Goal: Task Accomplishment & Management: Use online tool/utility

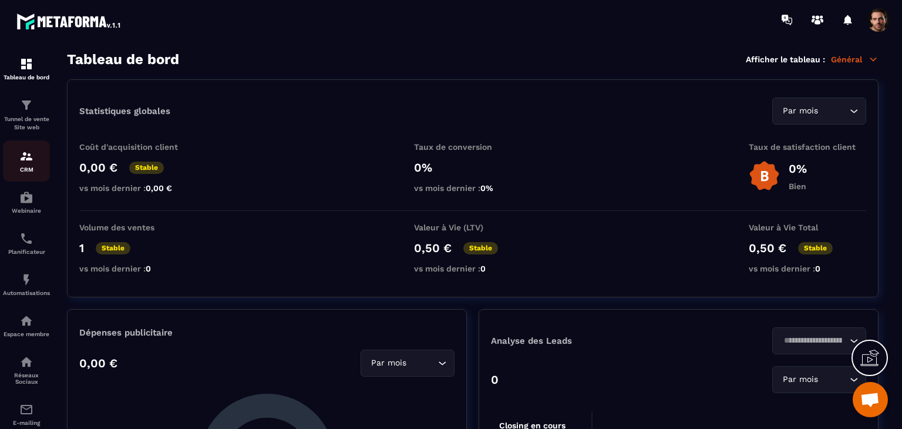
click at [31, 163] on img at bounding box center [26, 156] width 14 height 14
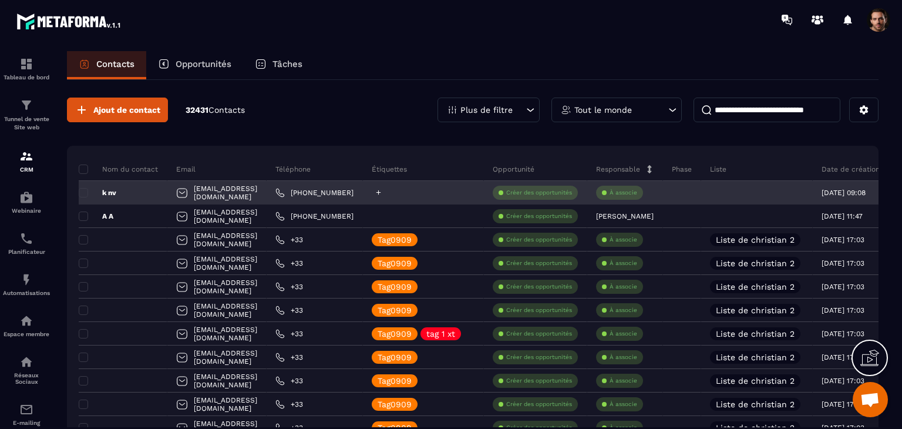
click at [382, 191] on icon at bounding box center [379, 192] width 8 height 8
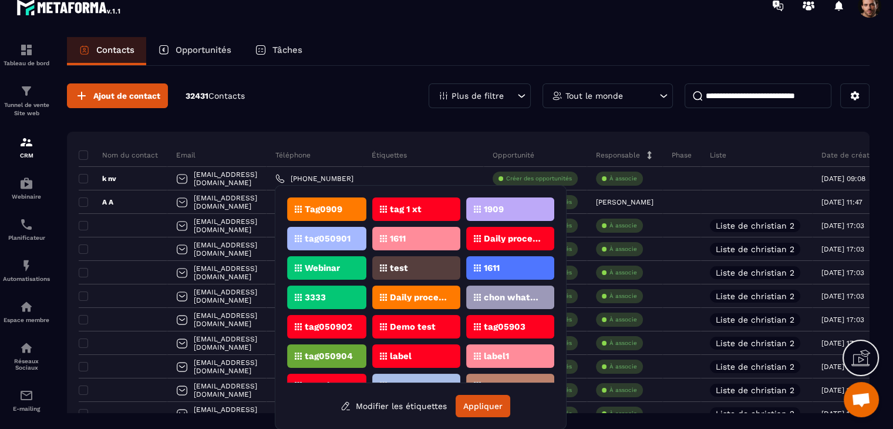
scroll to position [46, 0]
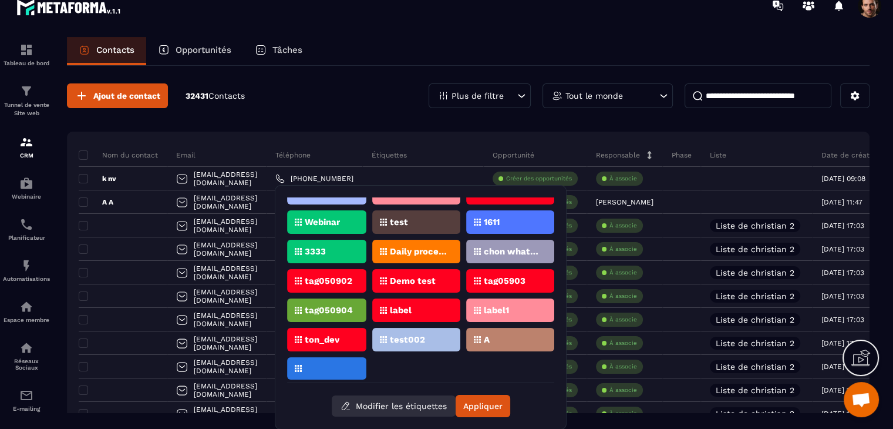
click at [375, 409] on button "Modifier les étiquettes" at bounding box center [394, 405] width 124 height 21
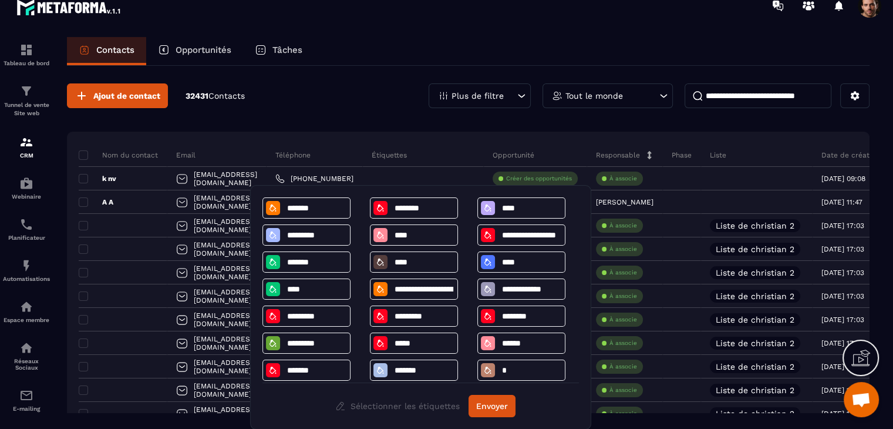
scroll to position [33, 0]
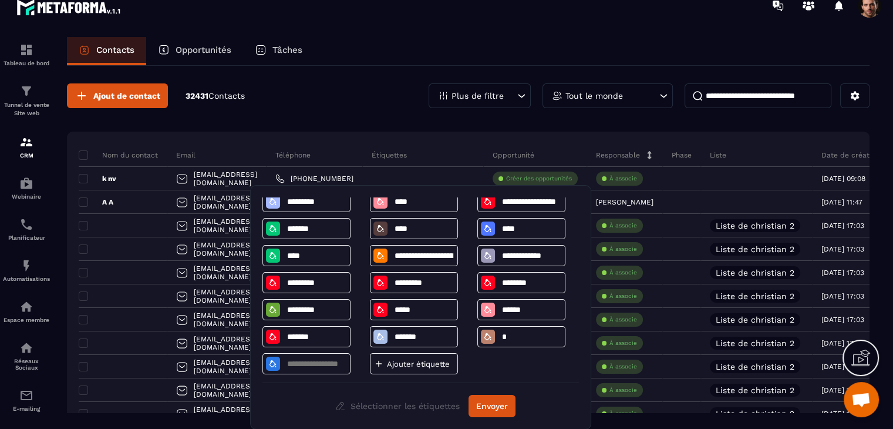
click at [365, 63] on div "Contacts Opportunités Tâches" at bounding box center [468, 51] width 803 height 28
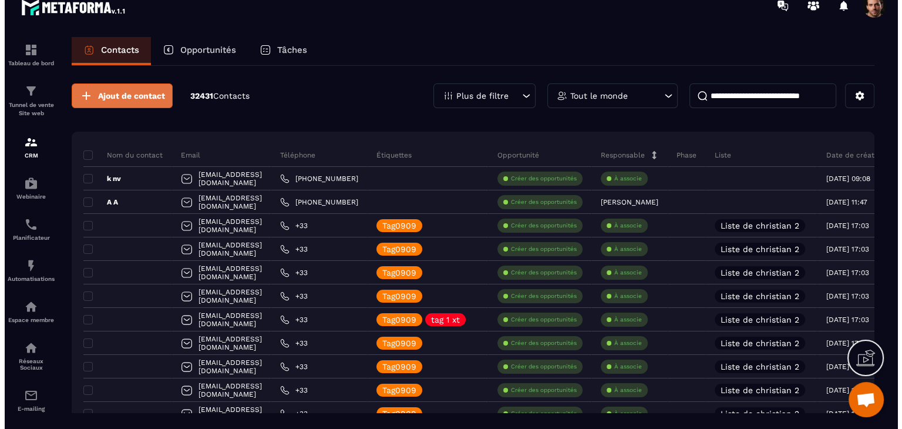
scroll to position [0, 0]
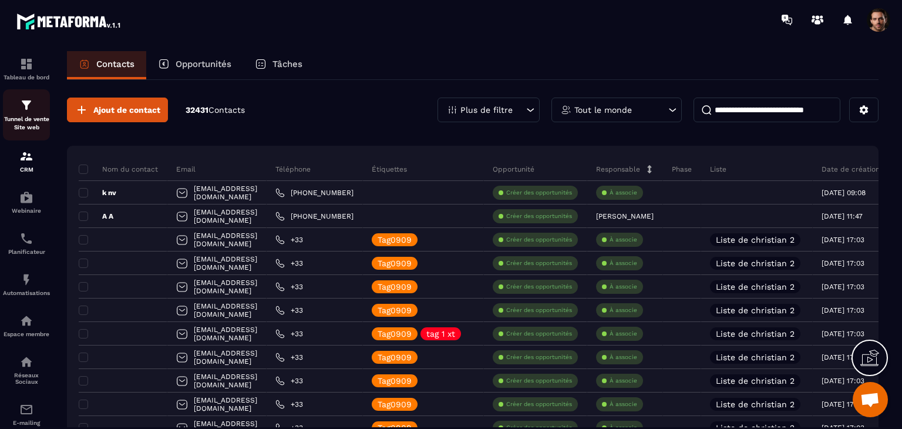
click at [33, 125] on p "Tunnel de vente Site web" at bounding box center [26, 123] width 47 height 16
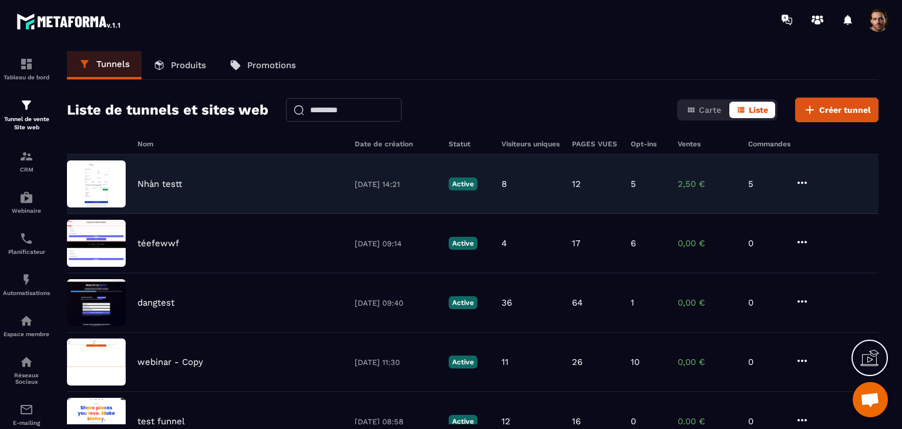
click at [648, 201] on div "[PERSON_NAME] testt [DATE] 14:21 Active 8 12 5 2,50 € 5" at bounding box center [472, 183] width 811 height 59
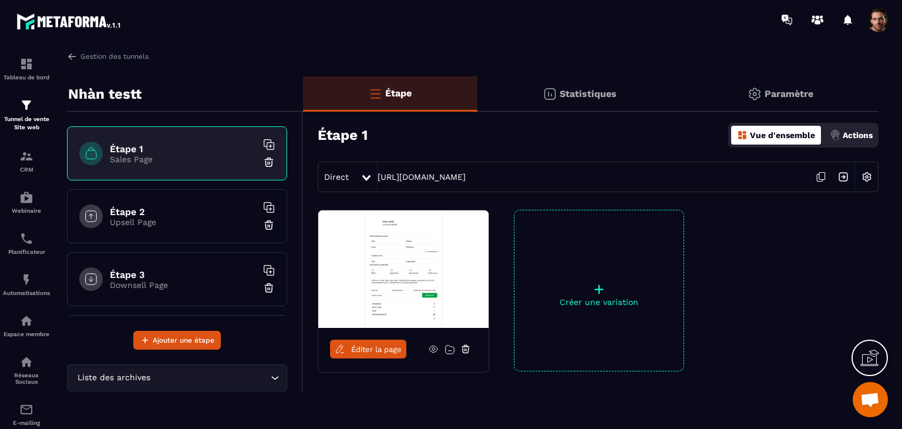
click at [847, 140] on div "Actions" at bounding box center [851, 135] width 49 height 19
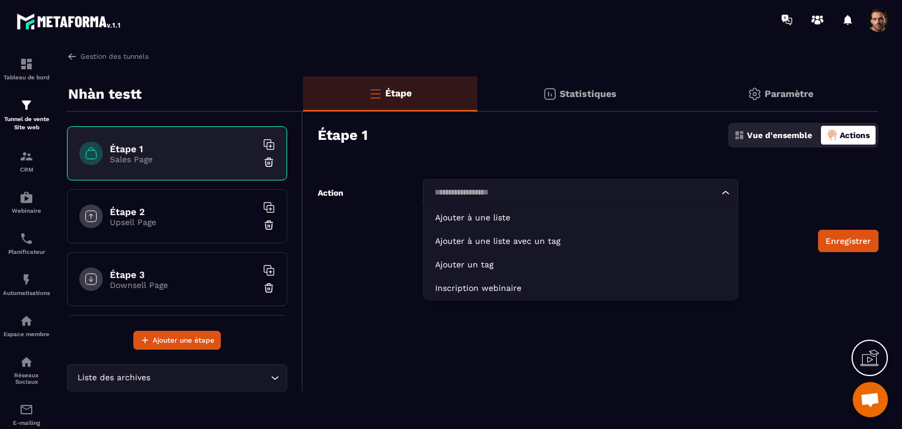
click at [674, 197] on input "Search for option" at bounding box center [574, 192] width 288 height 13
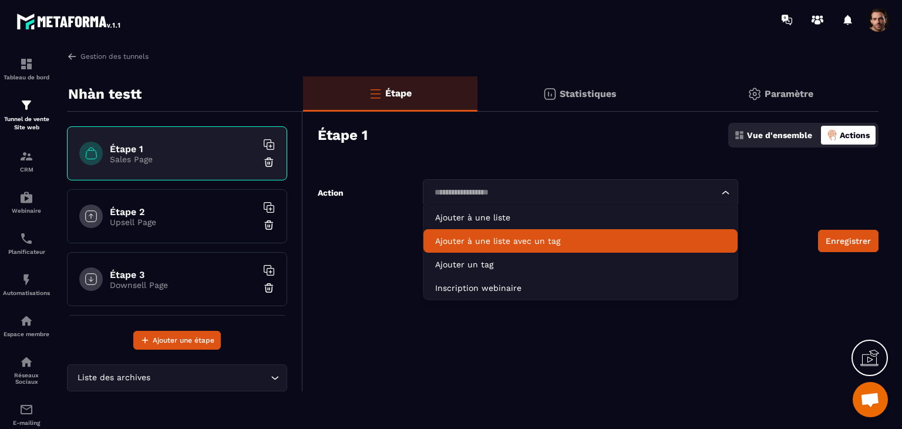
click at [626, 238] on p "Ajouter à une liste avec un tag" at bounding box center [580, 241] width 291 height 12
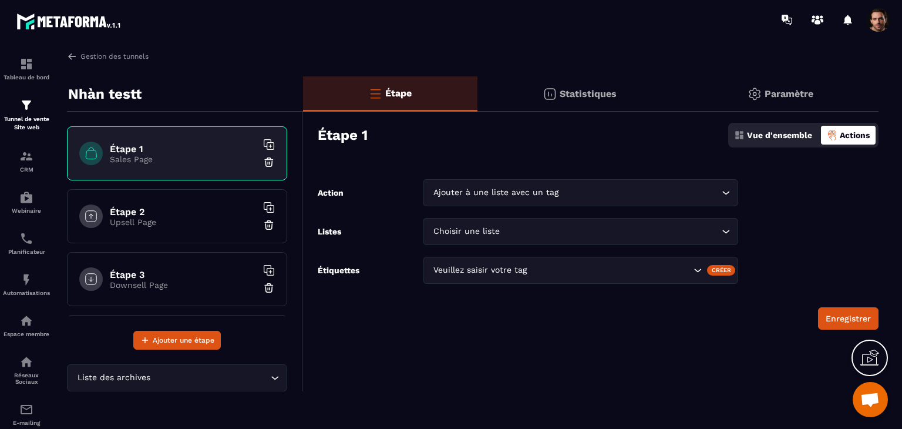
click at [712, 271] on div "Créer" at bounding box center [721, 270] width 29 height 11
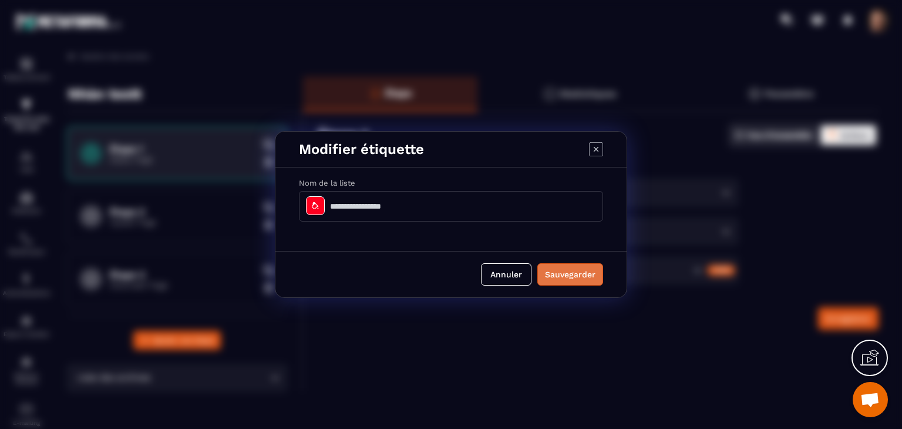
click at [595, 274] on button "Sauvegarder" at bounding box center [570, 274] width 66 height 22
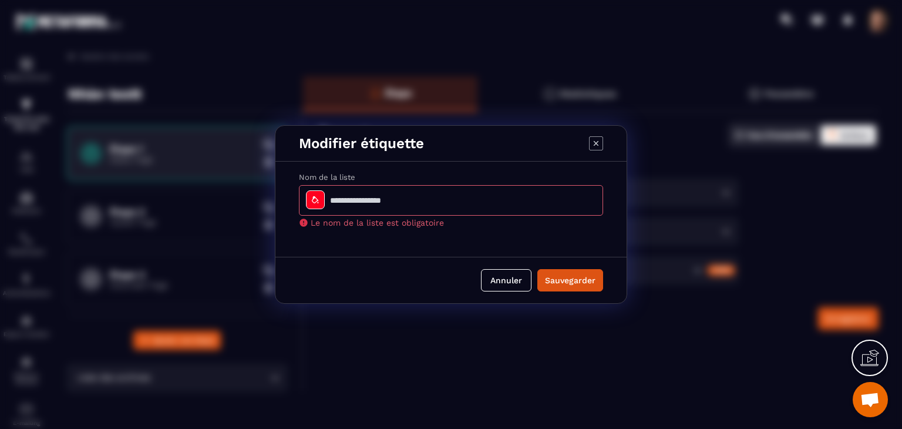
click at [594, 149] on icon "Modal window" at bounding box center [596, 143] width 14 height 14
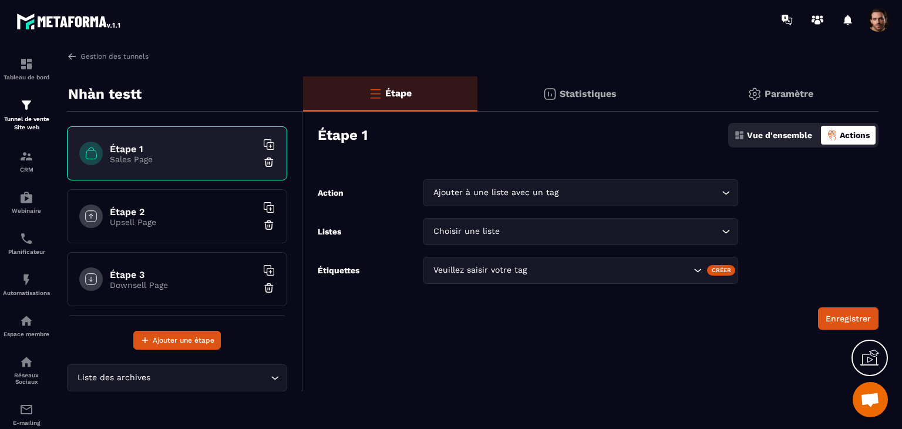
click at [878, 23] on span at bounding box center [878, 19] width 23 height 23
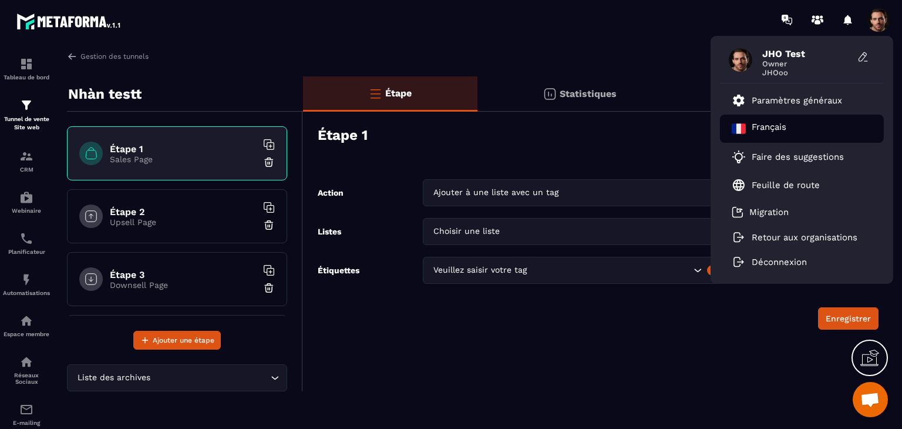
click at [790, 127] on div "Français" at bounding box center [802, 128] width 164 height 28
